Goal: Task Accomplishment & Management: Manage account settings

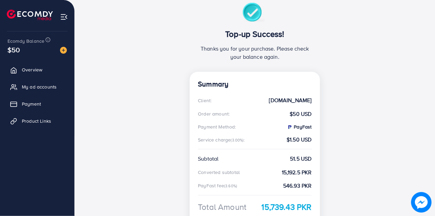
scroll to position [68, 0]
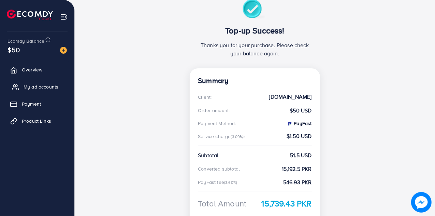
click at [30, 85] on span "My ad accounts" at bounding box center [41, 86] width 35 height 7
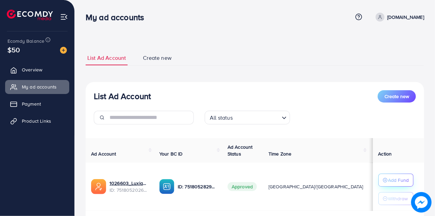
click at [388, 186] on button "Add Fund" at bounding box center [395, 179] width 35 height 13
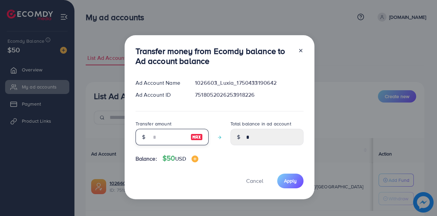
click at [164, 133] on input "number" at bounding box center [168, 137] width 34 height 16
type input "*"
type input "****"
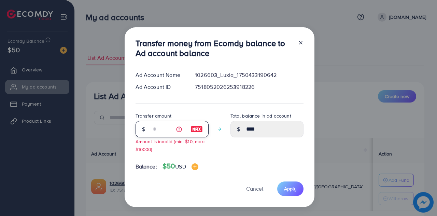
type input "**"
type input "*****"
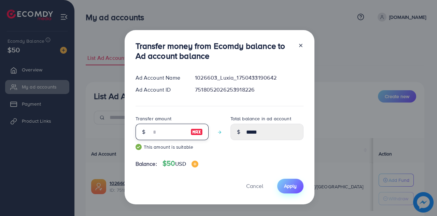
type input "**"
click at [279, 184] on button "Apply" at bounding box center [290, 185] width 26 height 15
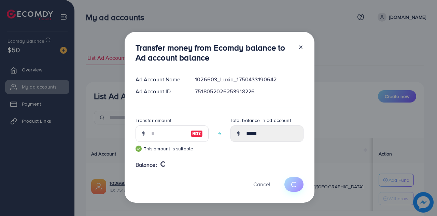
type input "*"
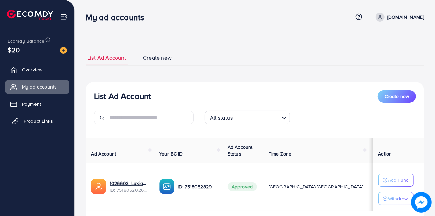
click at [34, 124] on link "Product Links" at bounding box center [37, 121] width 64 height 14
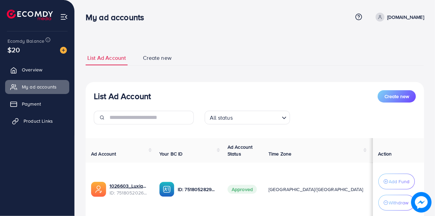
click at [34, 120] on span "Product Links" at bounding box center [38, 120] width 29 height 7
click at [49, 124] on link "Product Links" at bounding box center [37, 121] width 64 height 14
click at [42, 122] on span "Product Links" at bounding box center [38, 120] width 29 height 7
click at [27, 101] on span "Payment" at bounding box center [33, 103] width 19 height 7
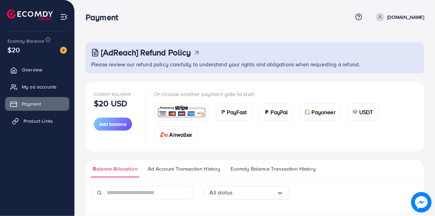
click at [43, 120] on span "Product Links" at bounding box center [38, 120] width 29 height 7
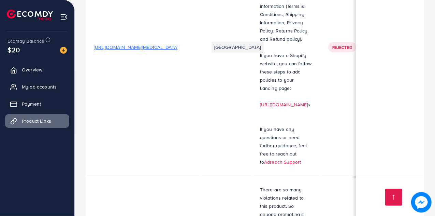
scroll to position [0, 34]
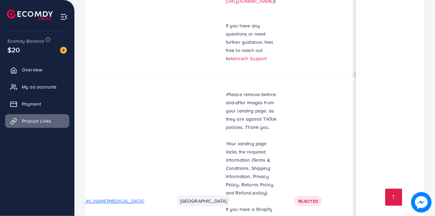
scroll to position [0, 40]
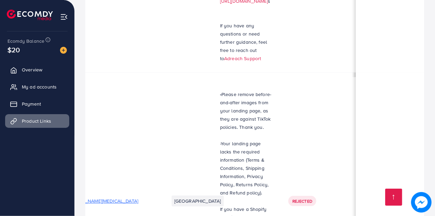
click at [36, 87] on span "My ad accounts" at bounding box center [41, 86] width 35 height 7
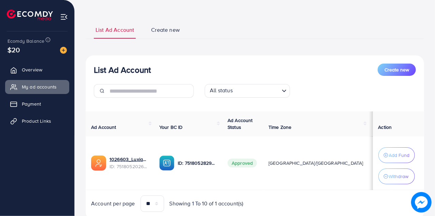
scroll to position [30, 0]
